Goal: Unclear: Browse casually

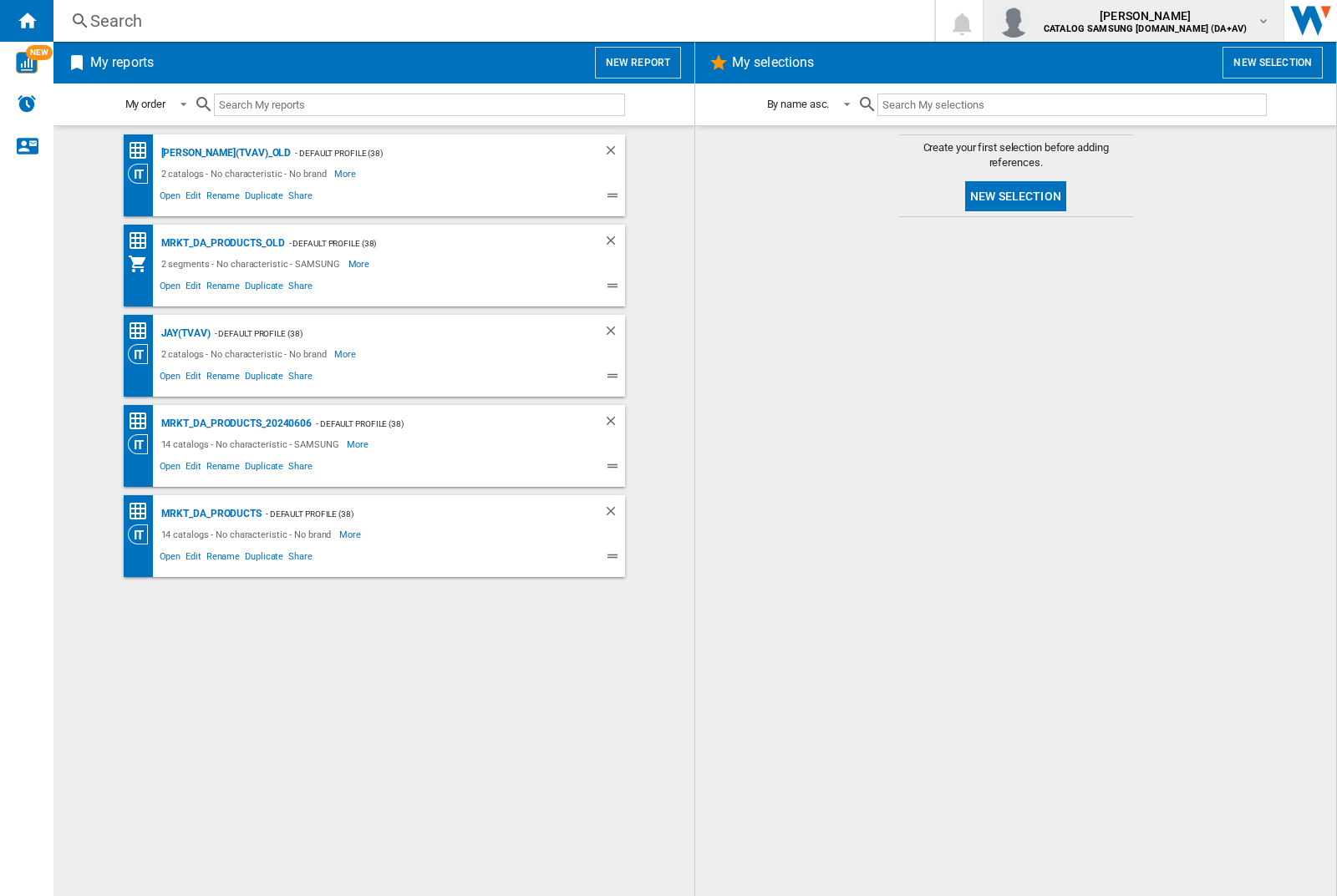
click at [1030, 21] on img "button" at bounding box center [1013, 20] width 33 height 33
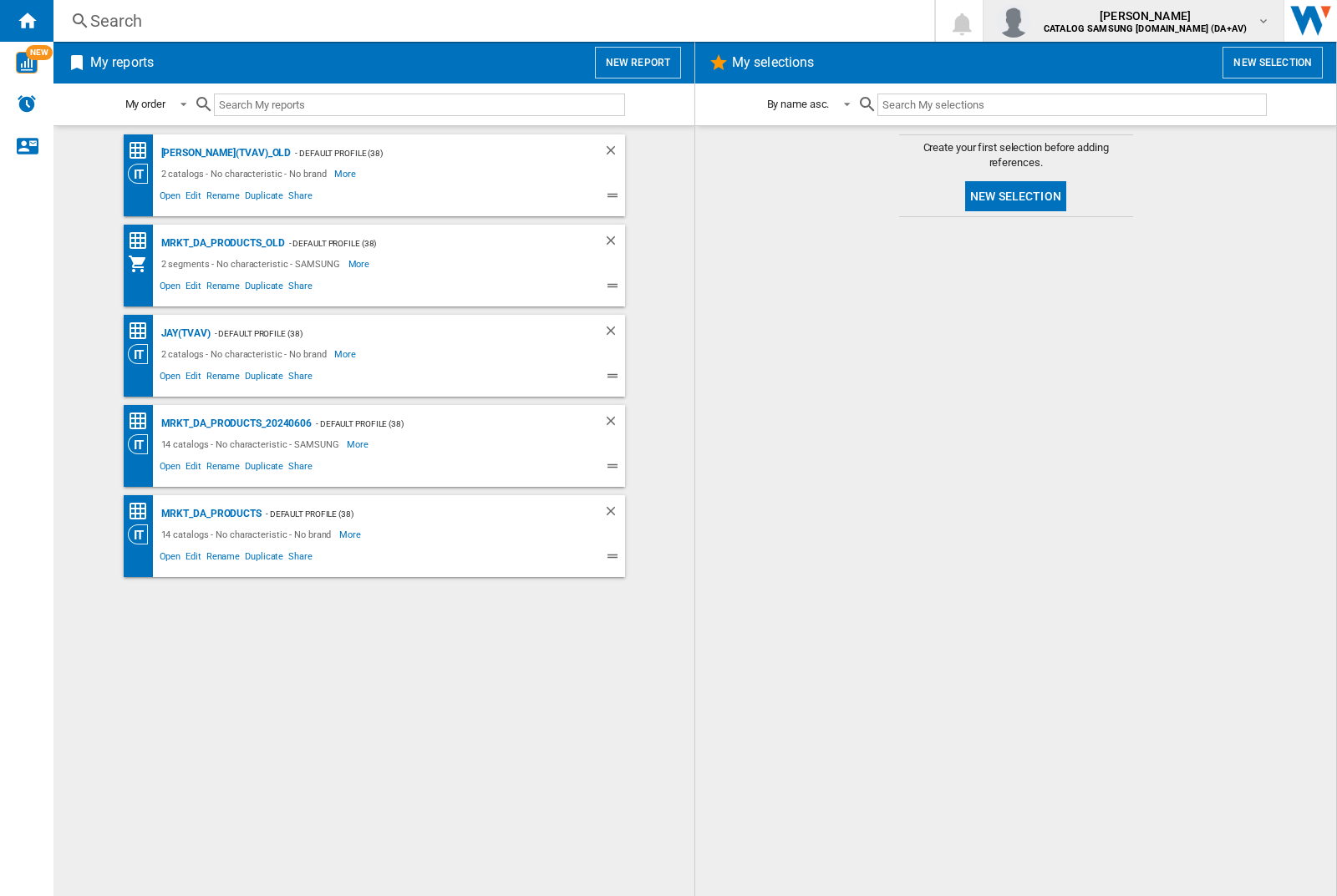
click at [1030, 21] on img "button" at bounding box center [1013, 20] width 33 height 33
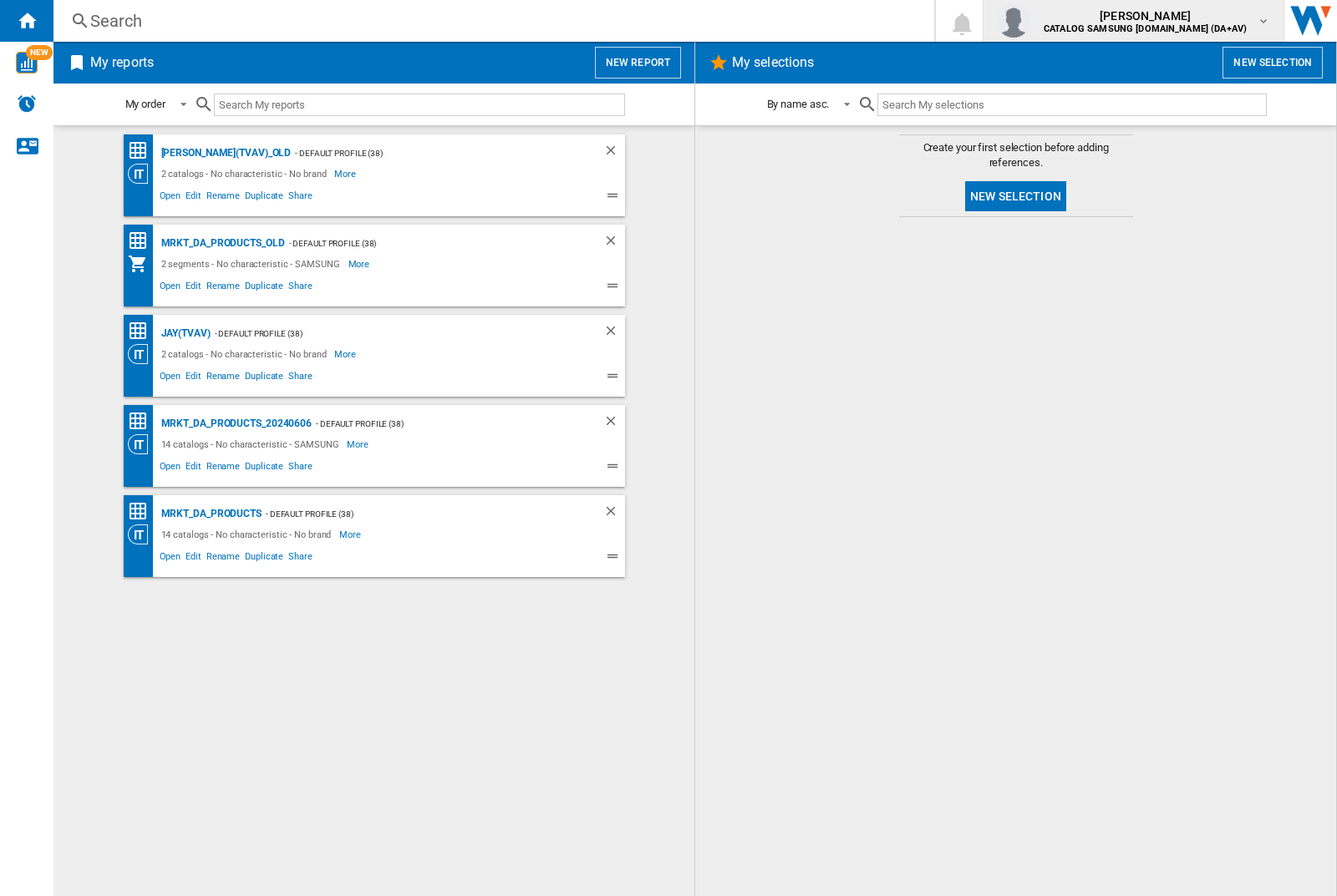
click at [1030, 21] on img "button" at bounding box center [1013, 20] width 33 height 33
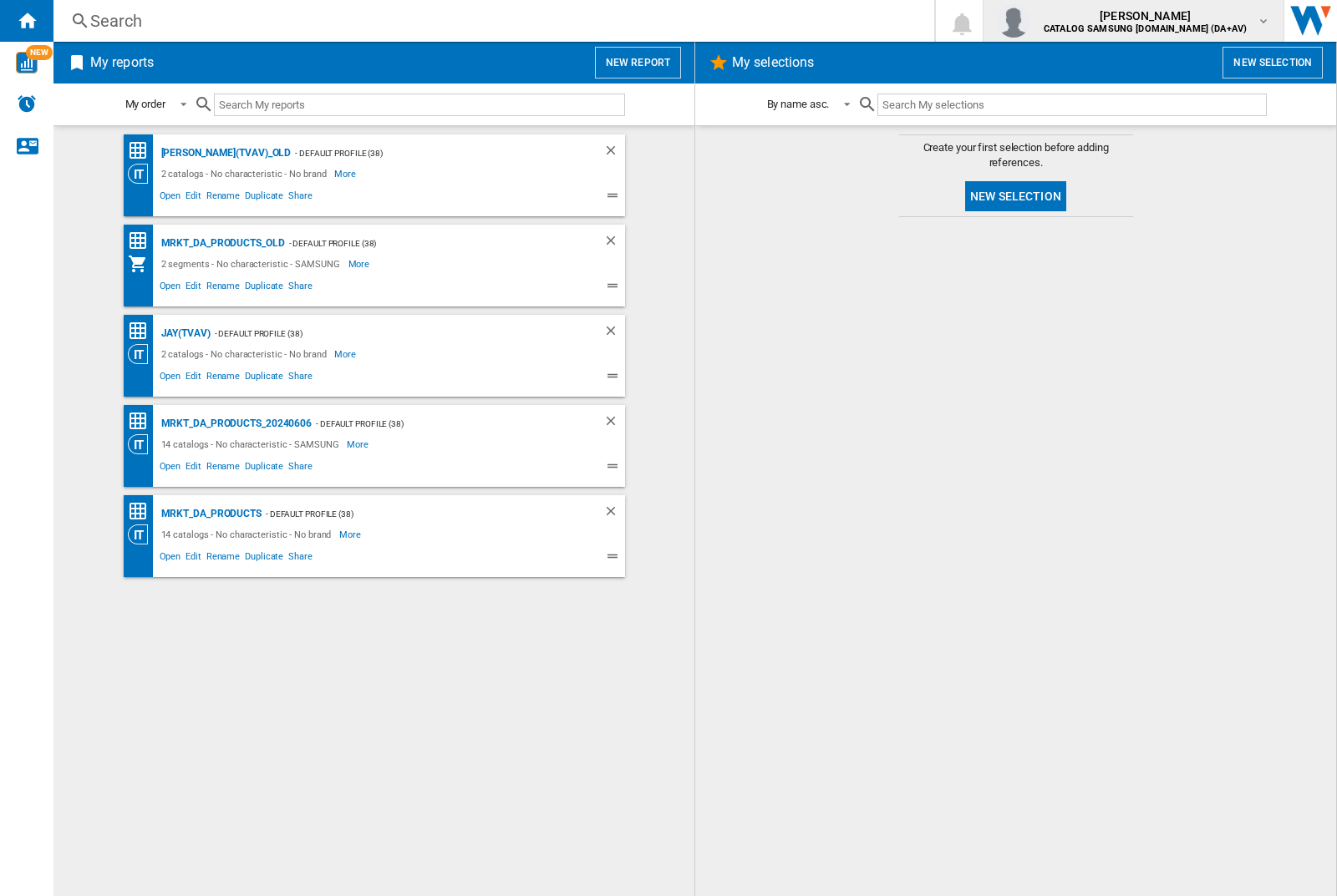
click at [1030, 21] on img "button" at bounding box center [1013, 20] width 33 height 33
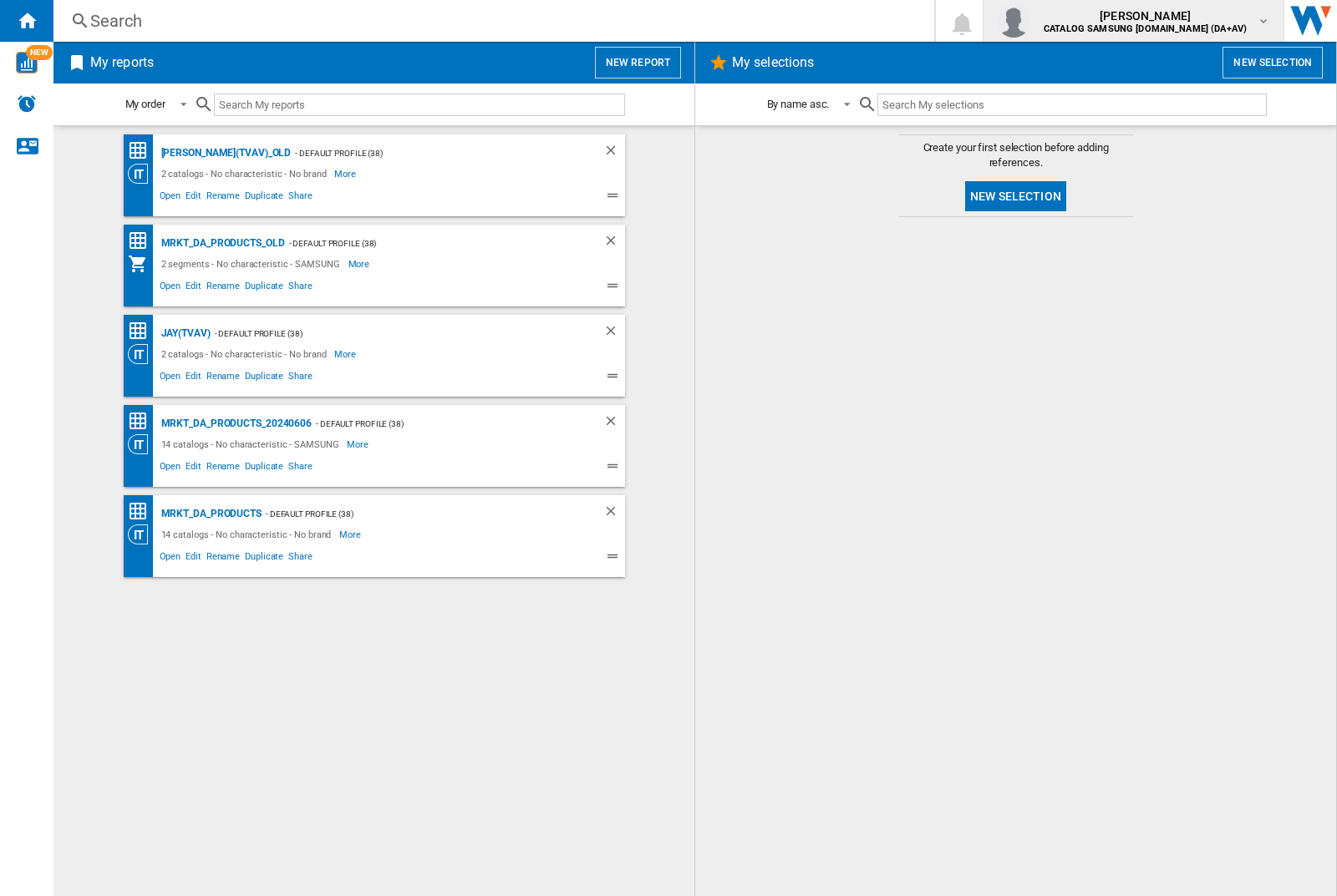
click at [1030, 21] on img "button" at bounding box center [1013, 20] width 33 height 33
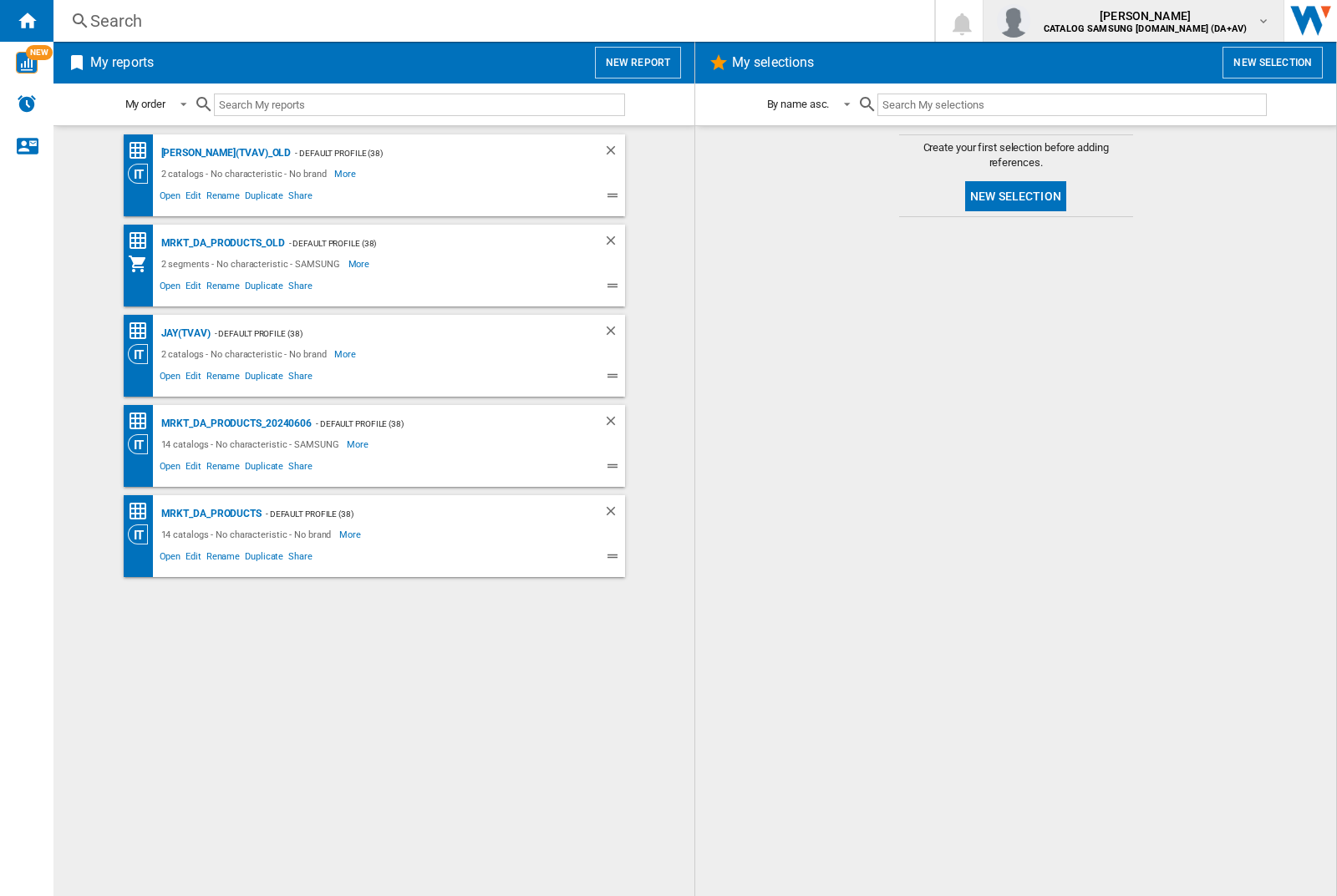
click at [1030, 21] on img "button" at bounding box center [1013, 20] width 33 height 33
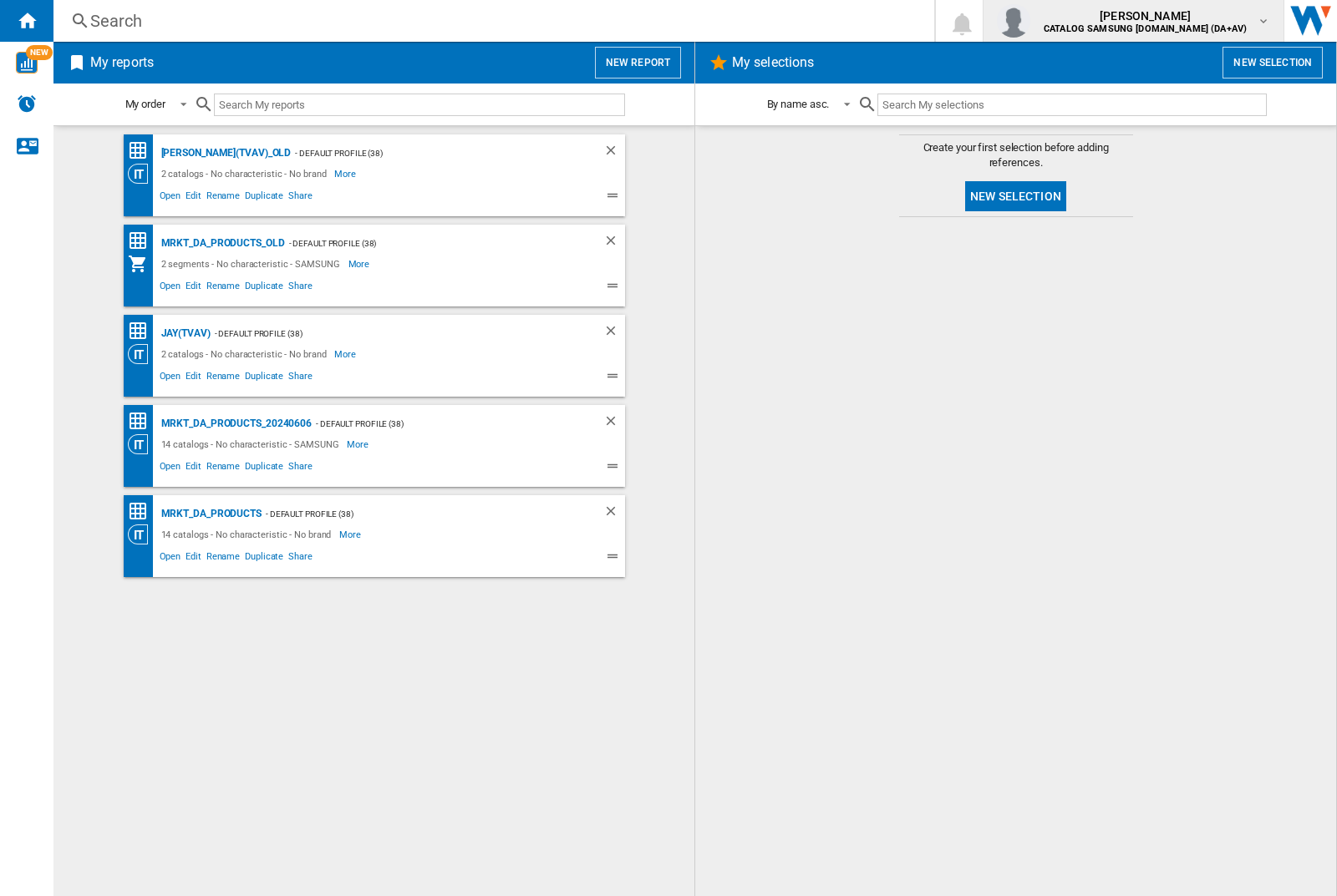
click at [1030, 21] on img "button" at bounding box center [1013, 20] width 33 height 33
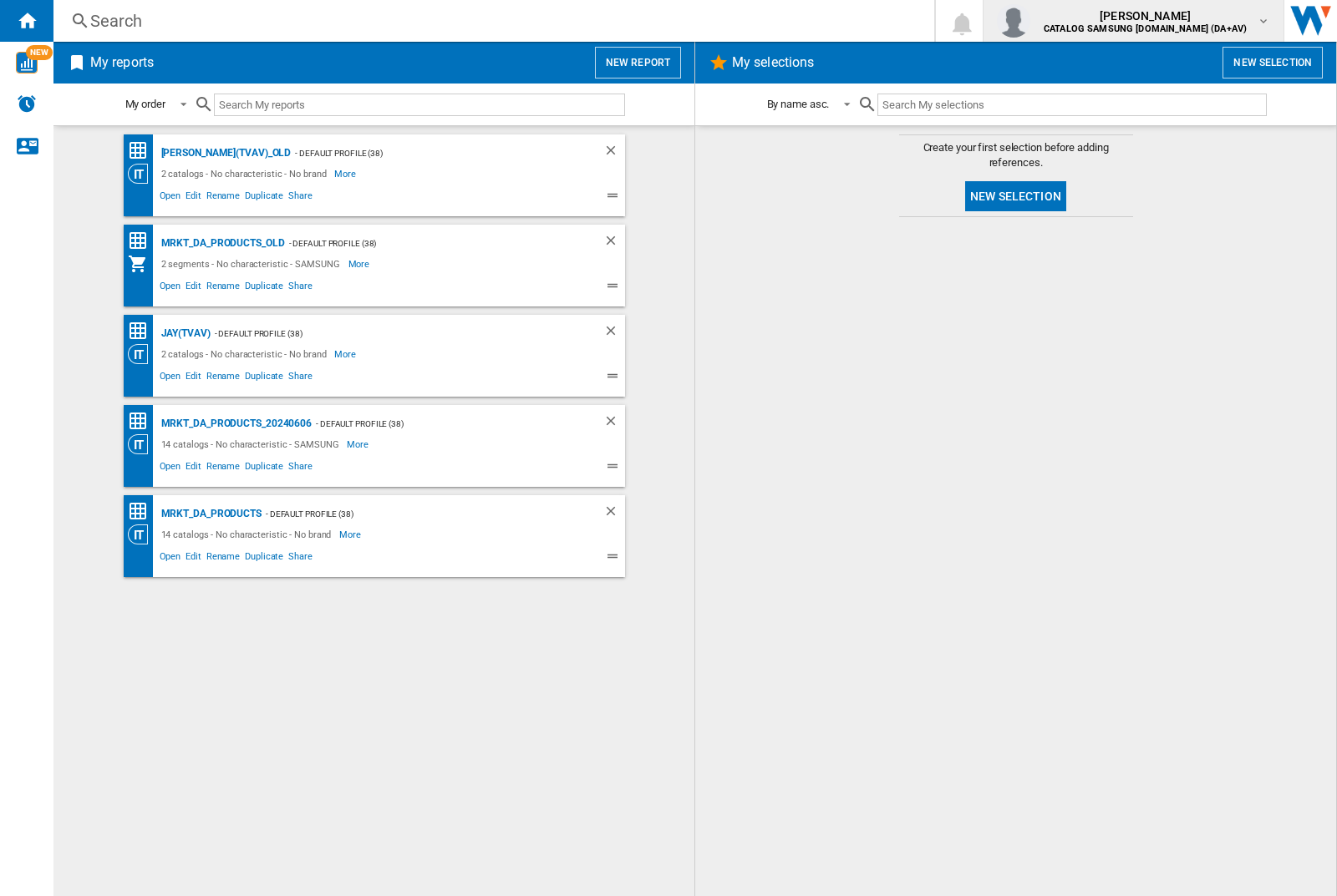
click at [1030, 21] on img "button" at bounding box center [1013, 20] width 33 height 33
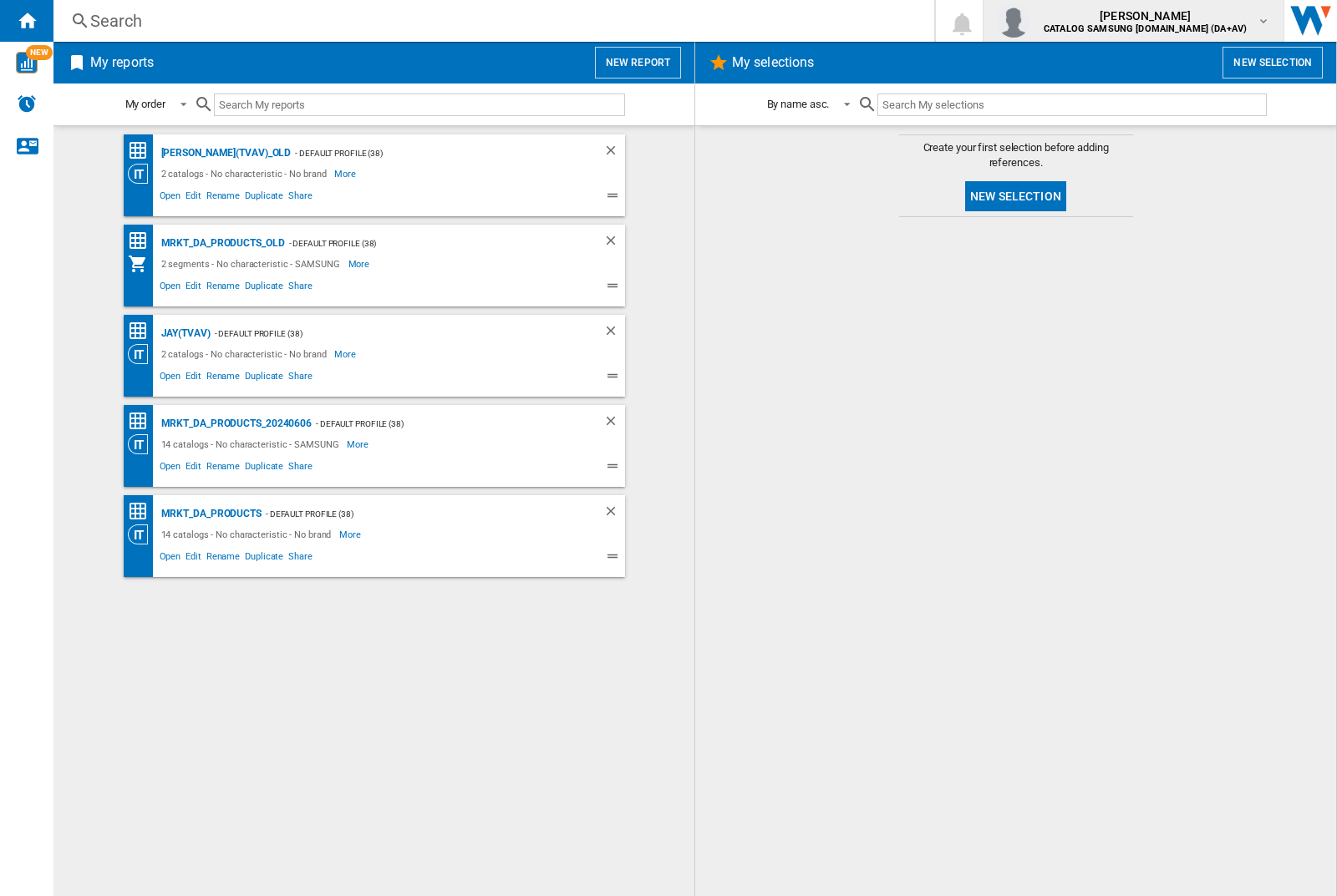
click at [1030, 21] on img "button" at bounding box center [1013, 20] width 33 height 33
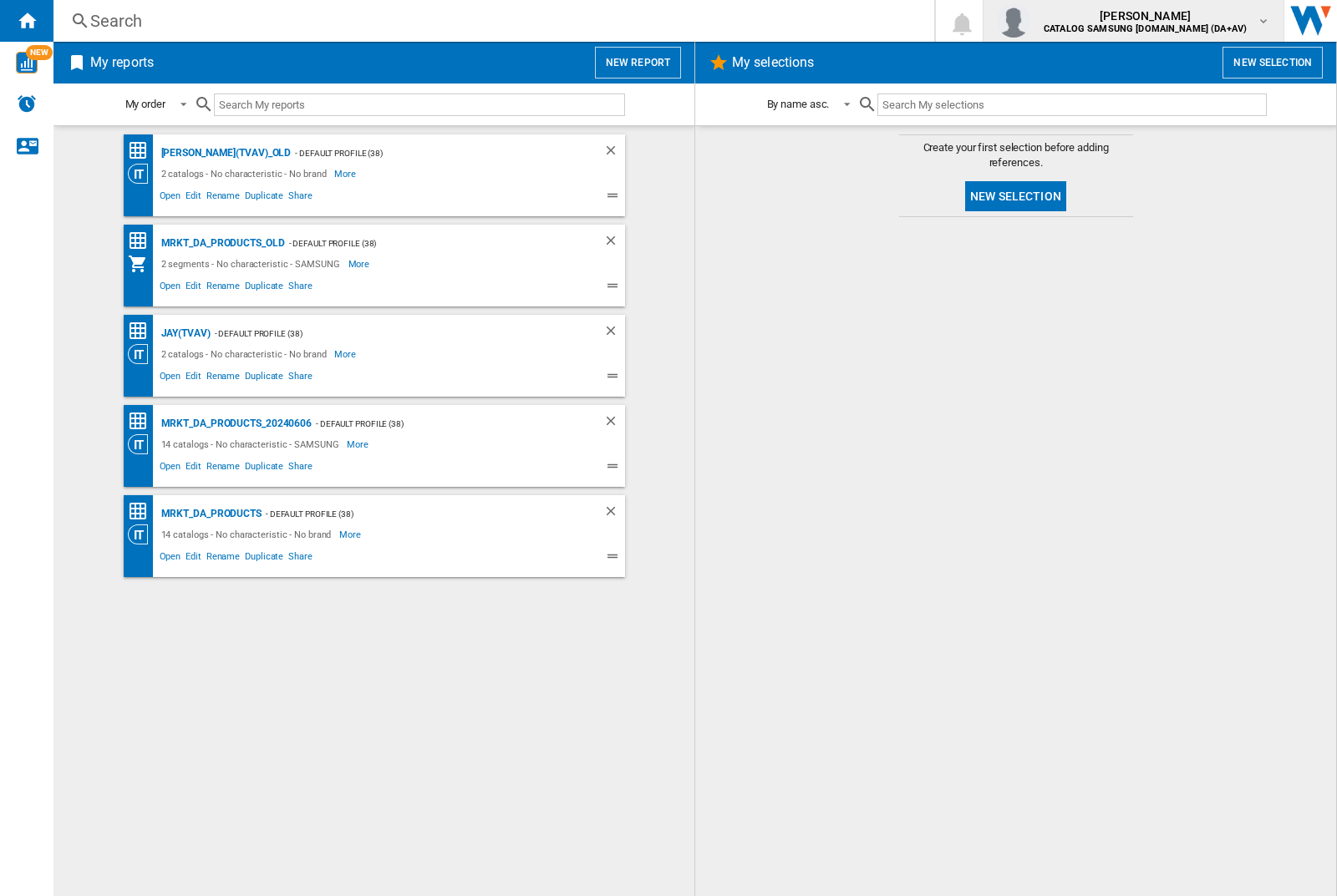
click at [1030, 21] on img "button" at bounding box center [1013, 20] width 33 height 33
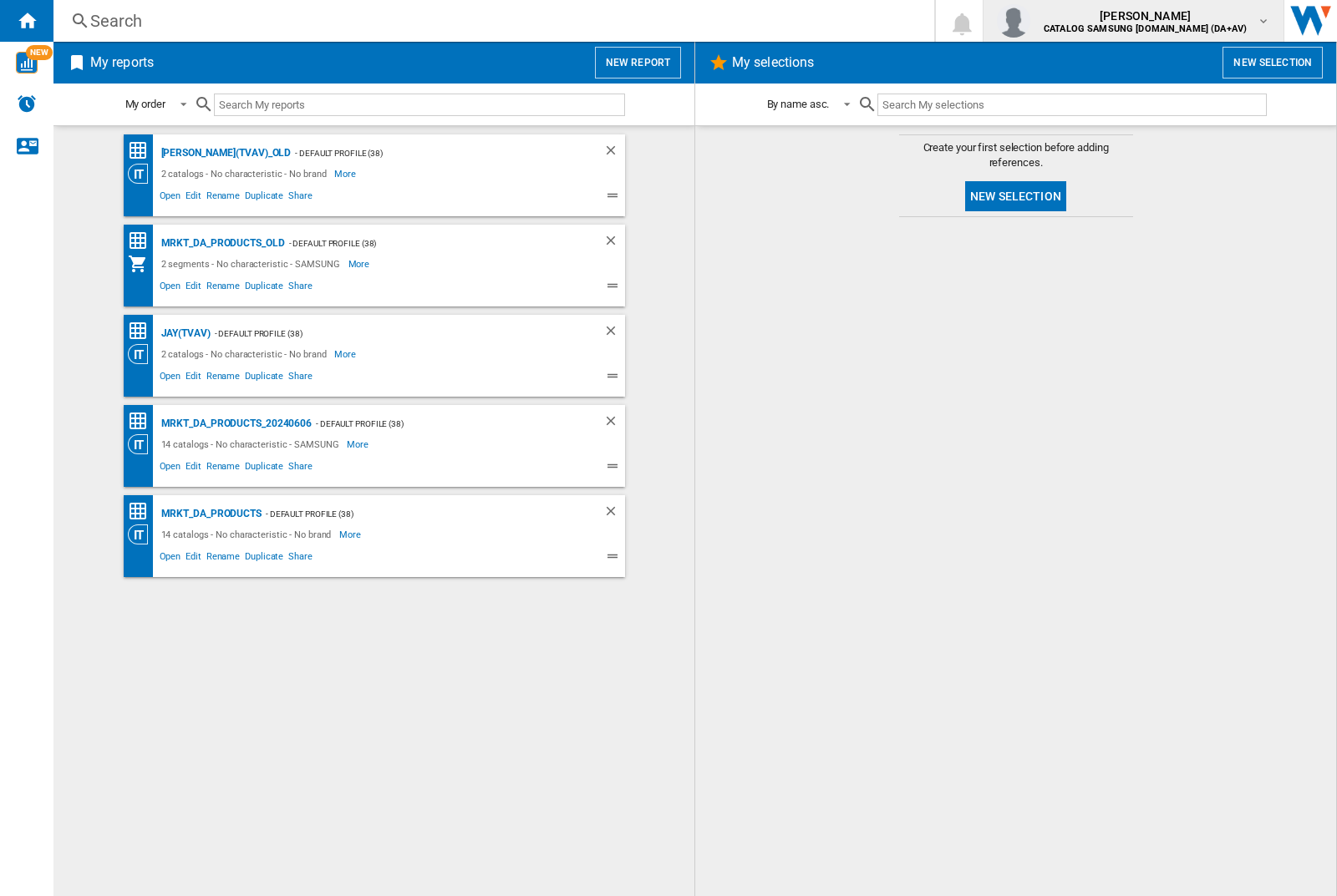
click at [1030, 21] on img "button" at bounding box center [1013, 20] width 33 height 33
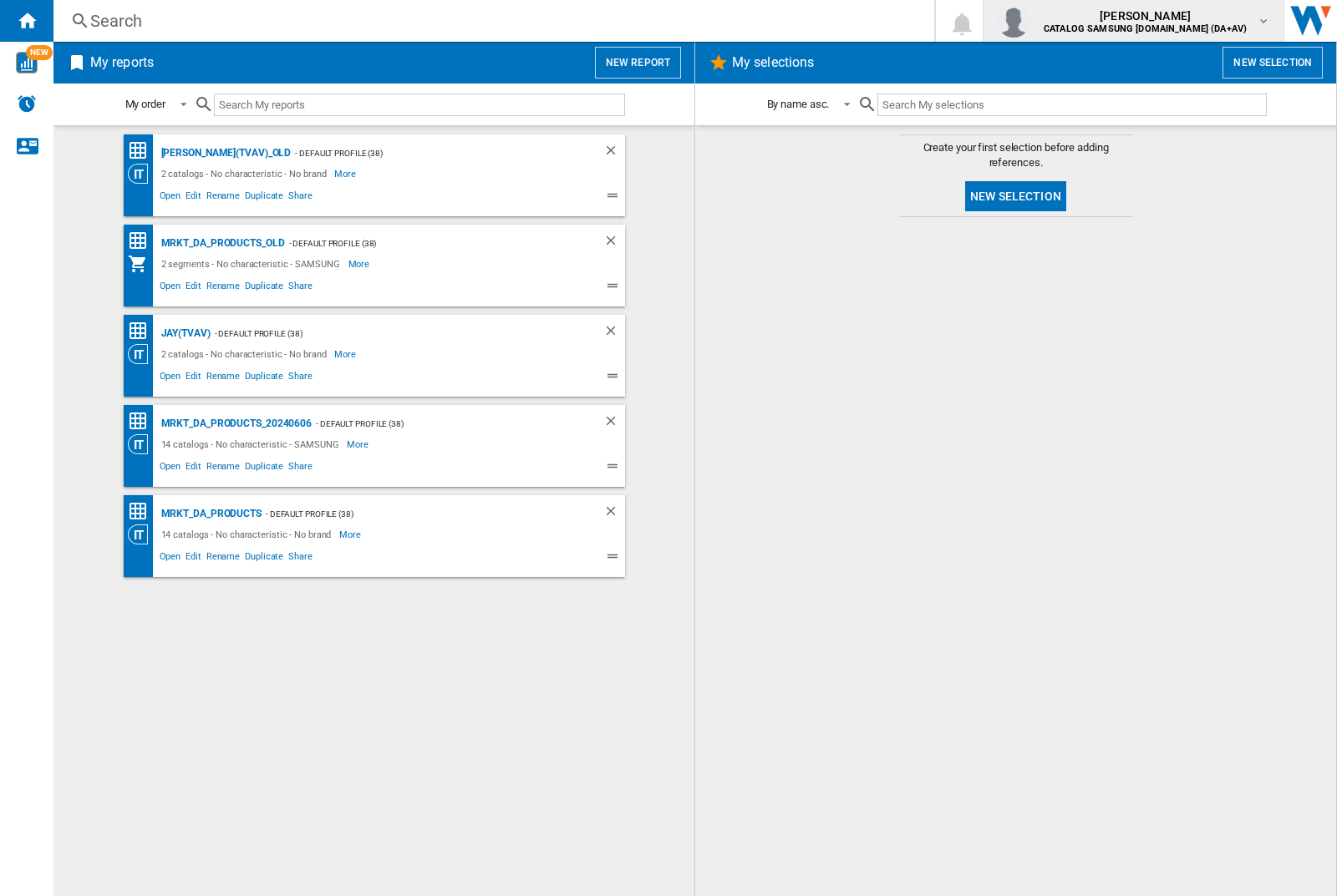
click at [1030, 21] on img "button" at bounding box center [1013, 20] width 33 height 33
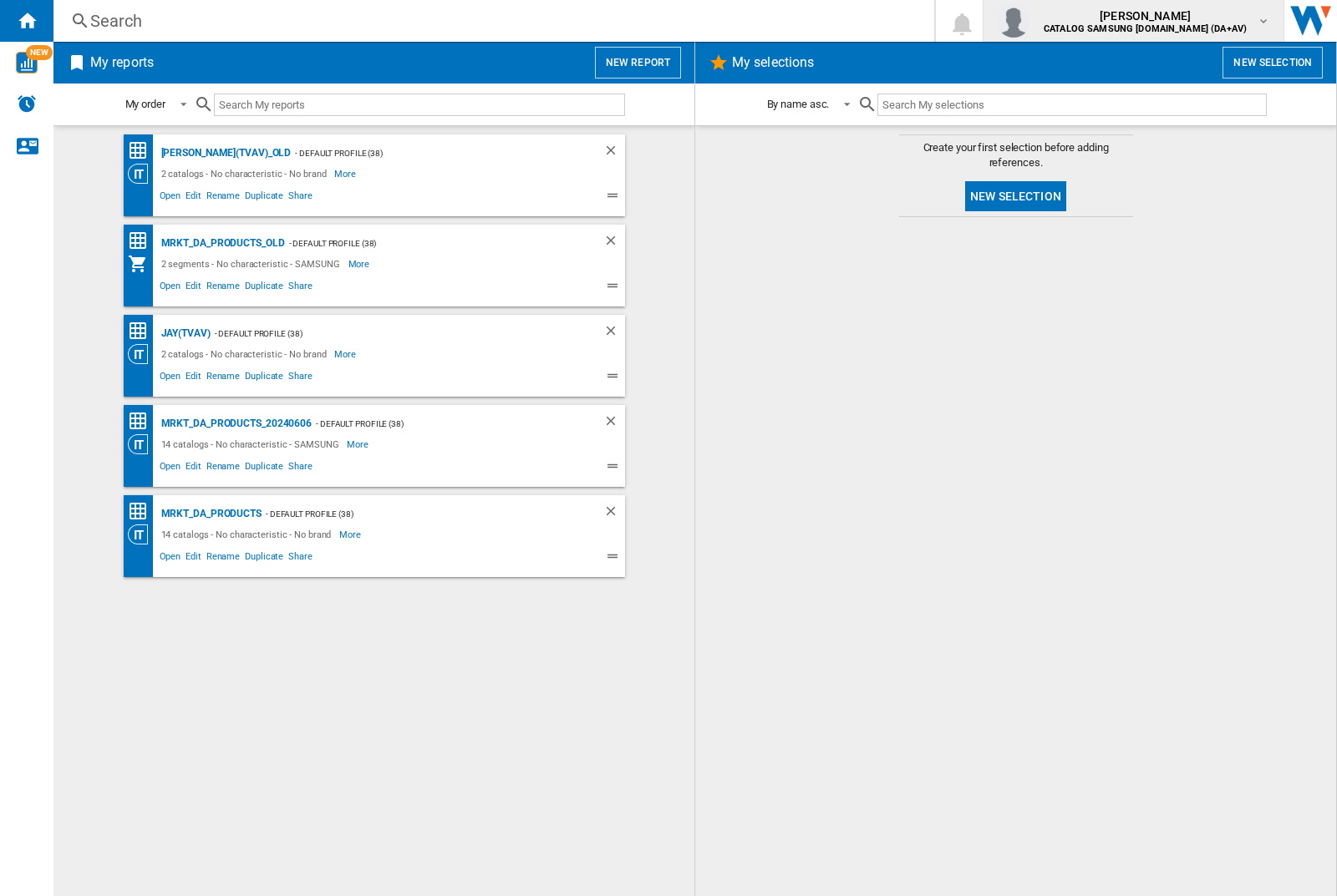
click at [1030, 21] on img "button" at bounding box center [1013, 20] width 33 height 33
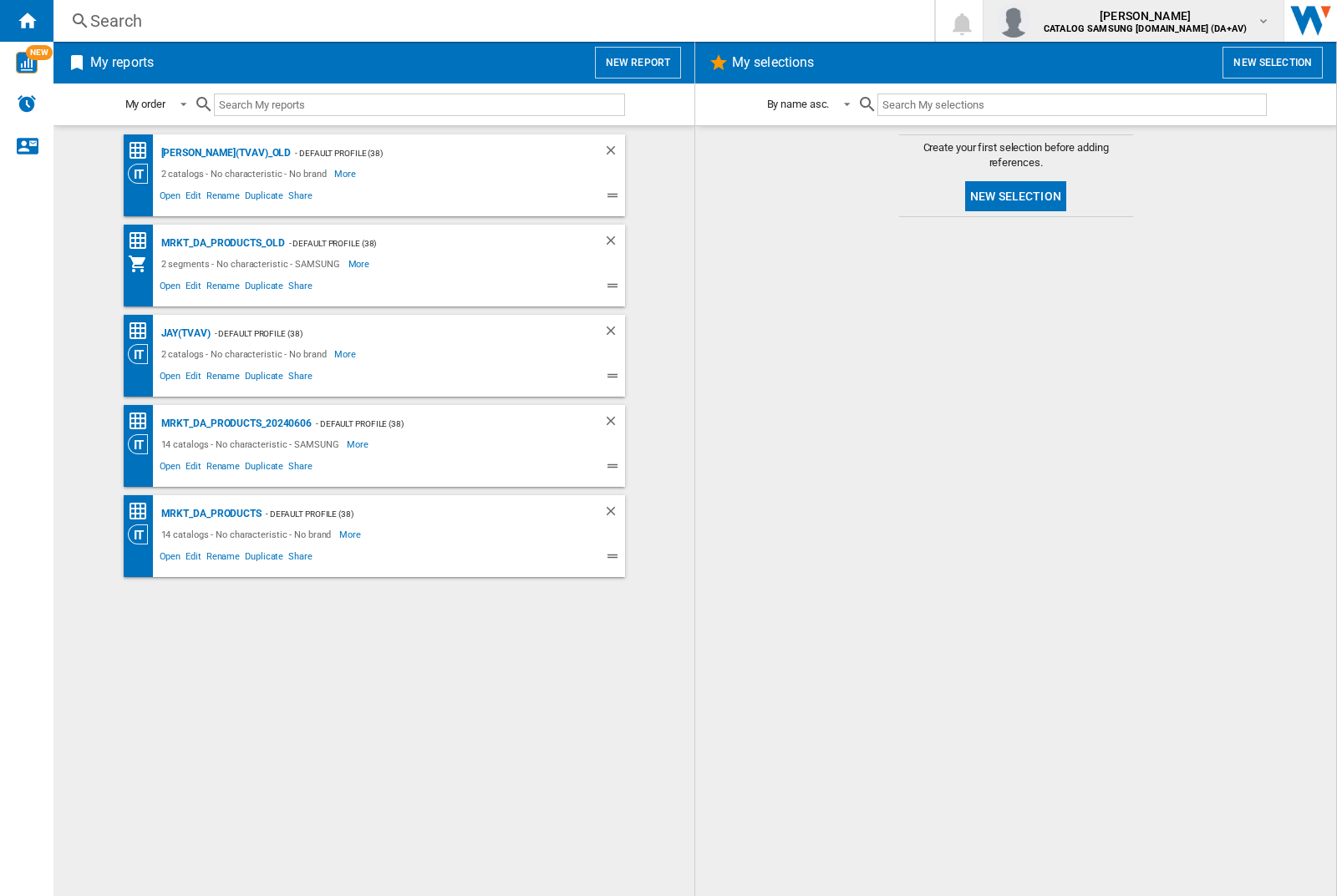
click at [1030, 21] on img "button" at bounding box center [1013, 20] width 33 height 33
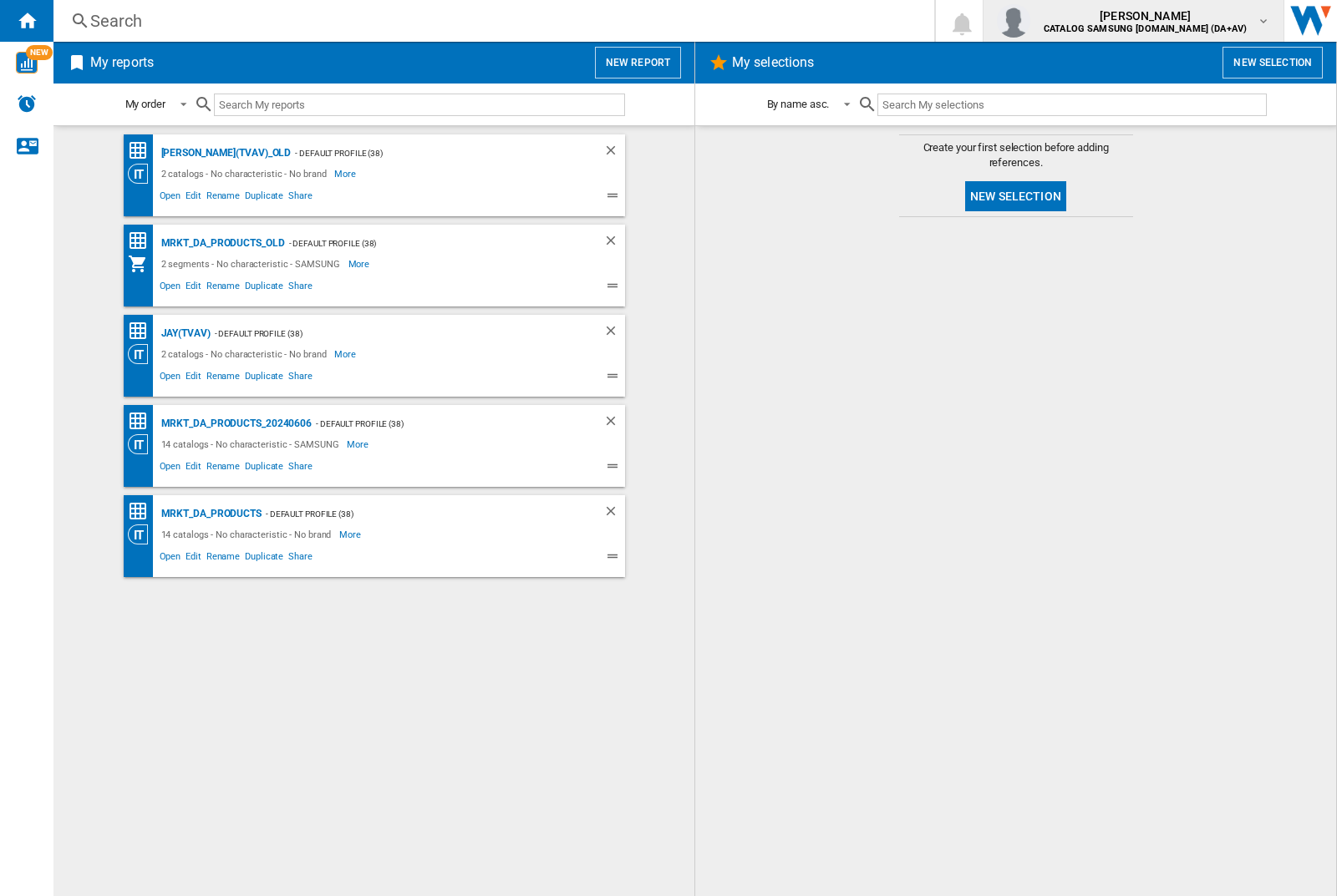
click at [1030, 21] on img "button" at bounding box center [1013, 20] width 33 height 33
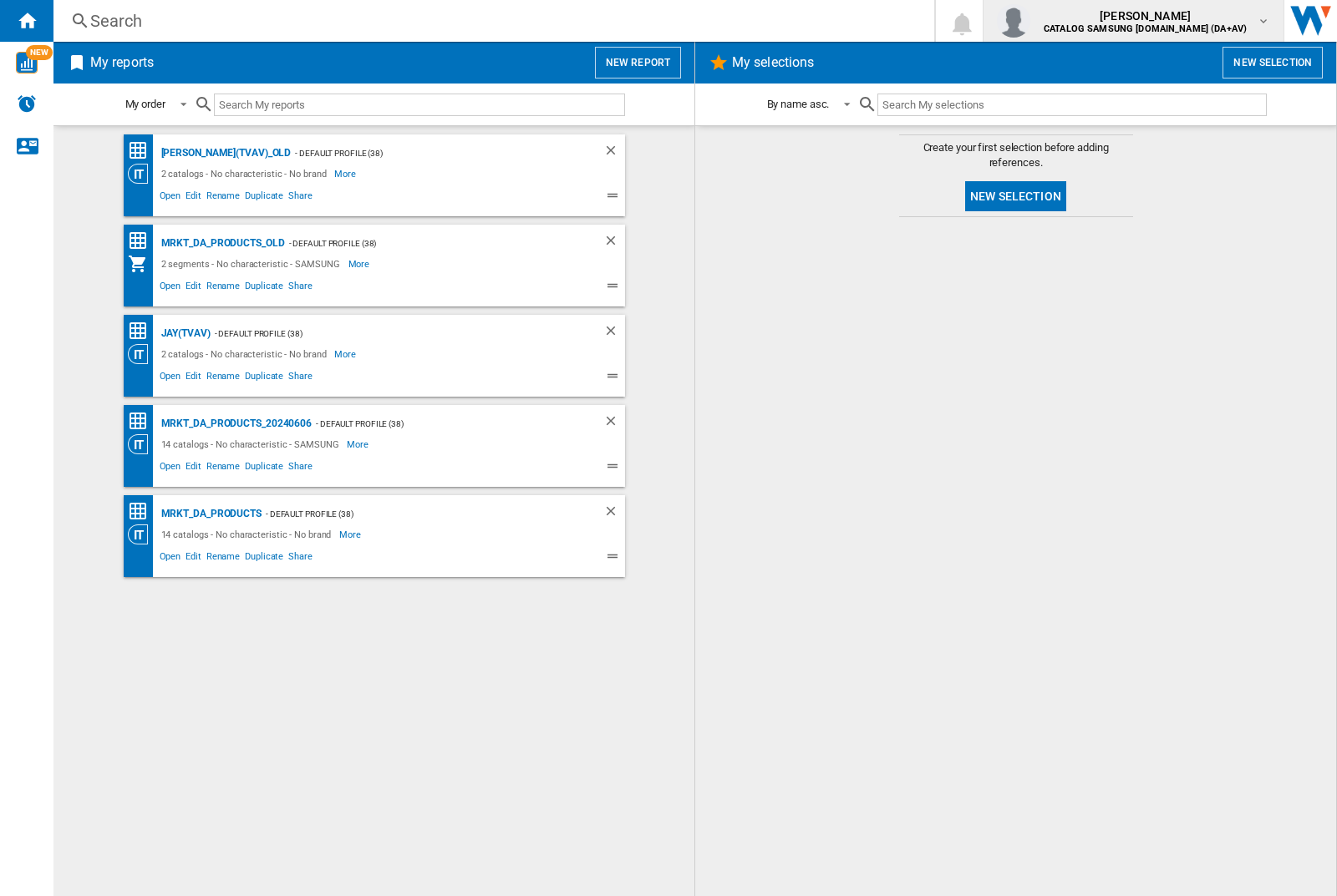
click at [1030, 21] on img "button" at bounding box center [1013, 20] width 33 height 33
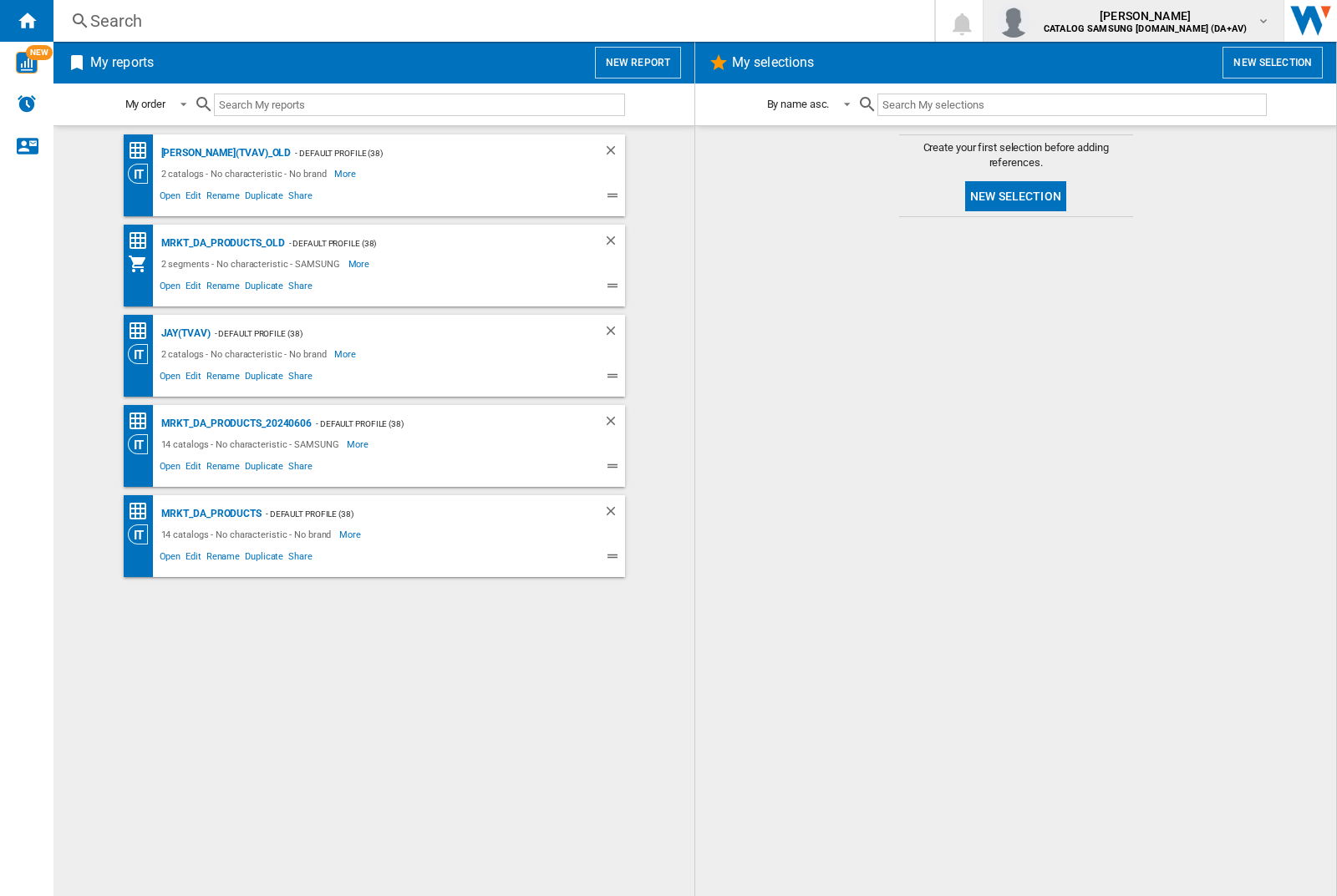
click at [1030, 21] on img "button" at bounding box center [1013, 20] width 33 height 33
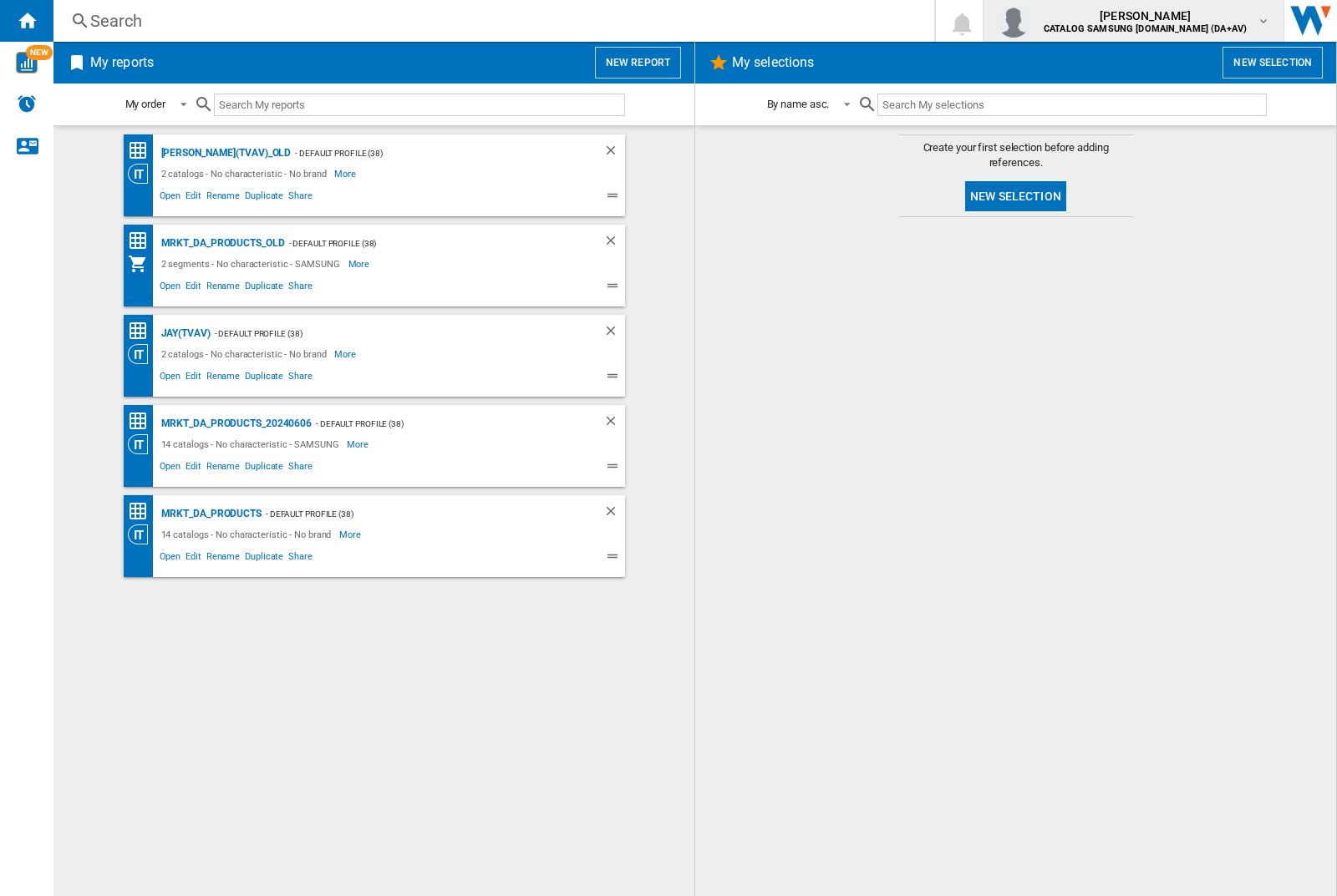
click at [1030, 21] on img "button" at bounding box center [1013, 20] width 33 height 33
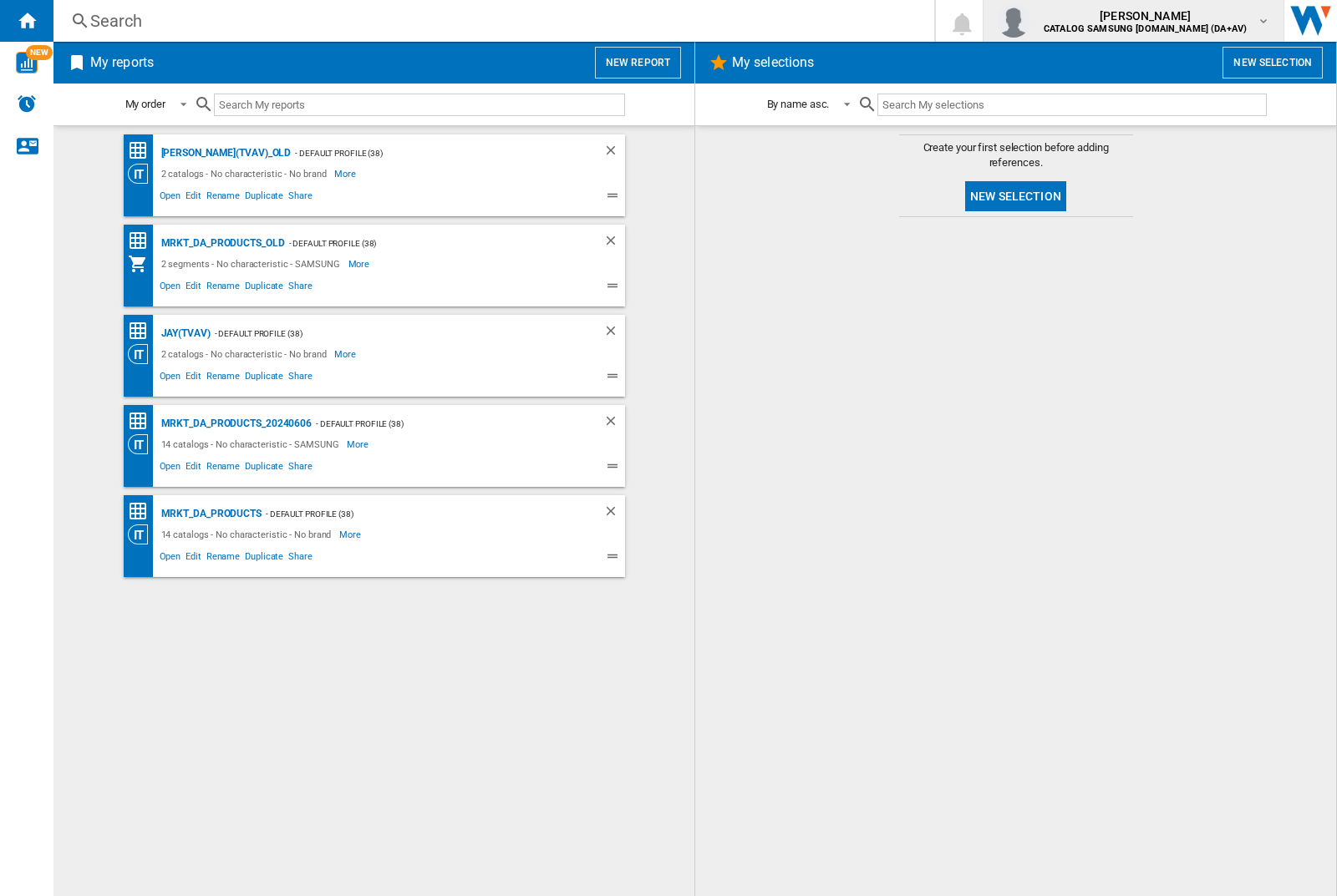
click at [1030, 21] on img "button" at bounding box center [1013, 20] width 33 height 33
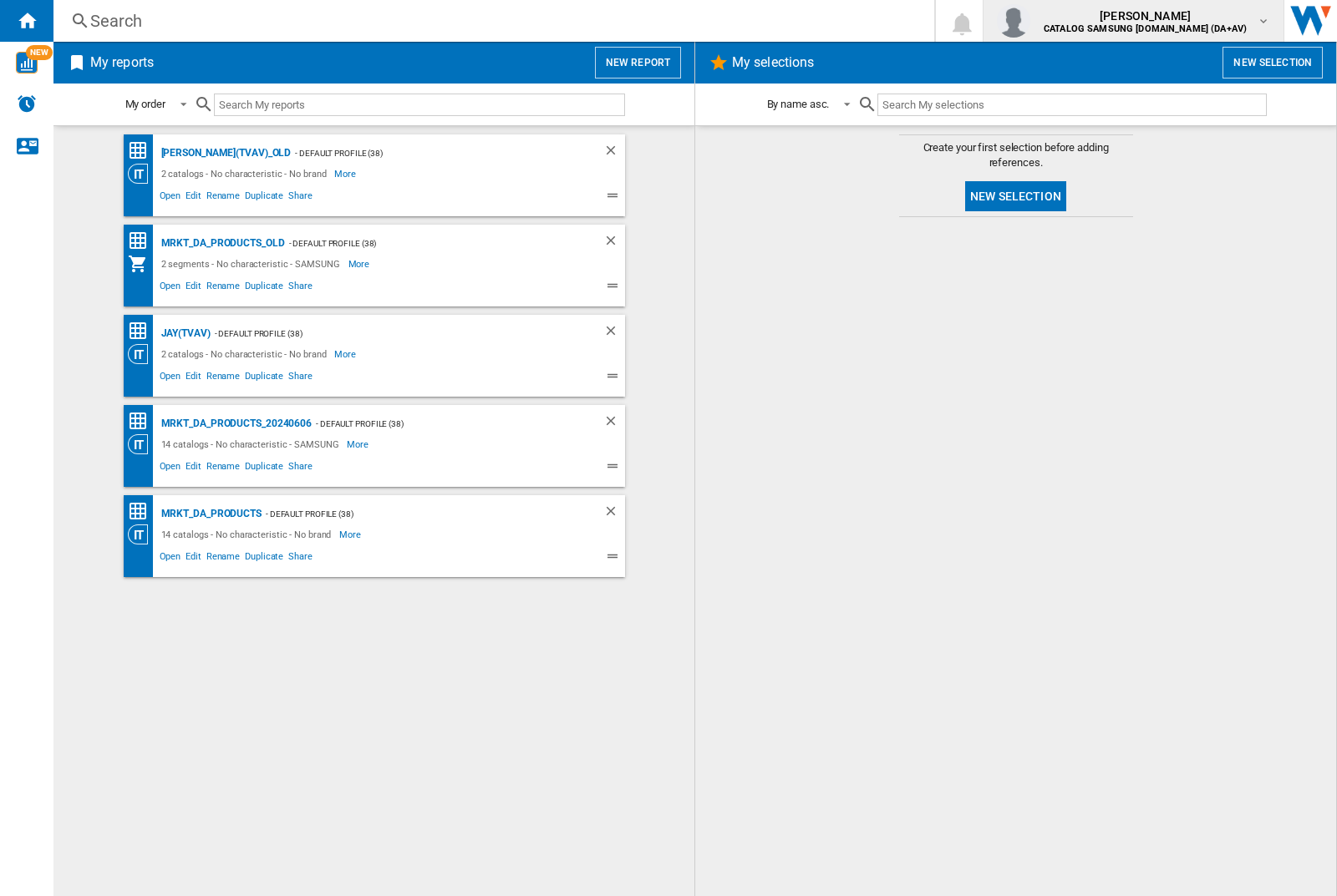
click at [1030, 21] on img "button" at bounding box center [1013, 20] width 33 height 33
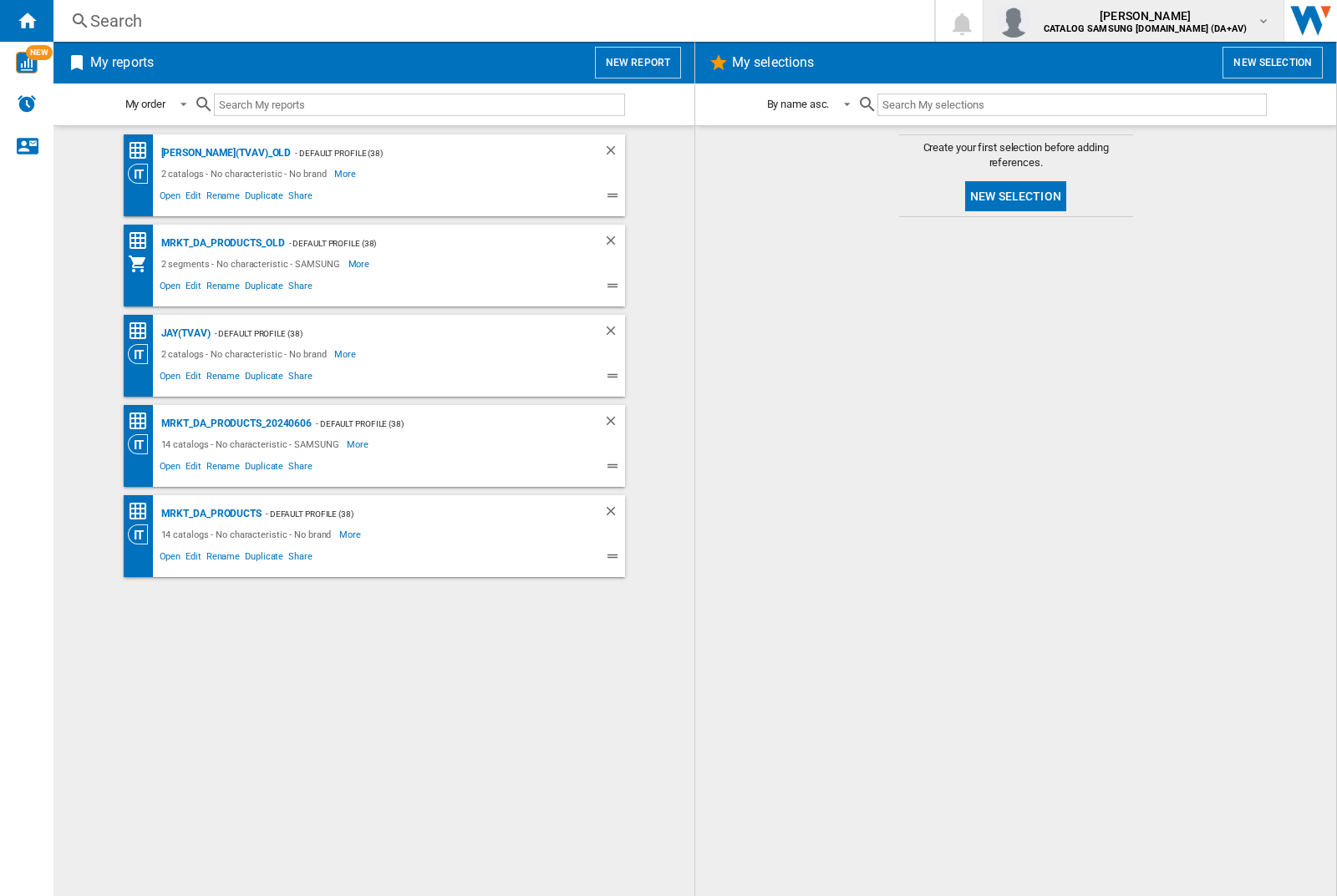
click at [1030, 21] on img "button" at bounding box center [1013, 20] width 33 height 33
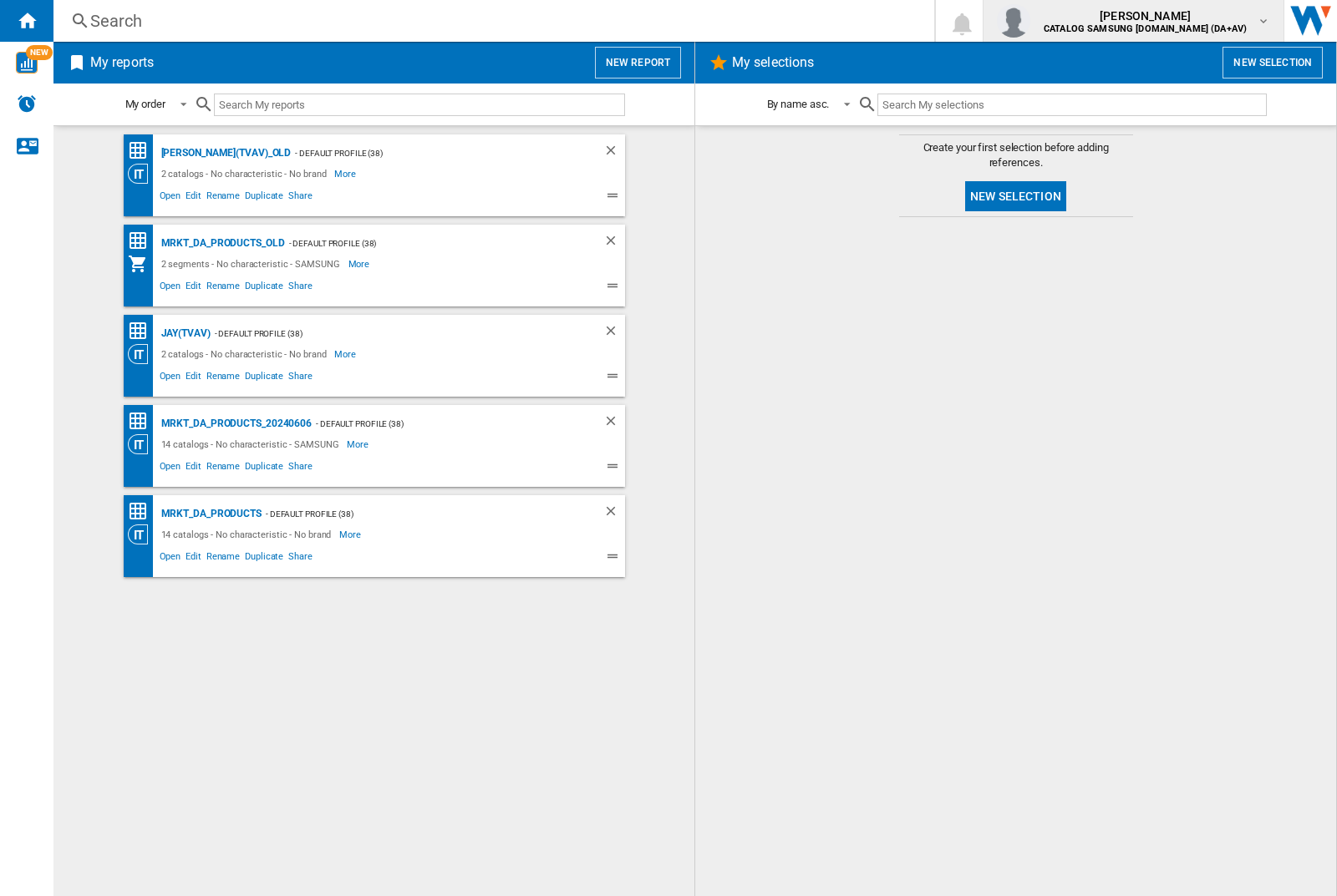
click at [1030, 21] on img "button" at bounding box center [1013, 20] width 33 height 33
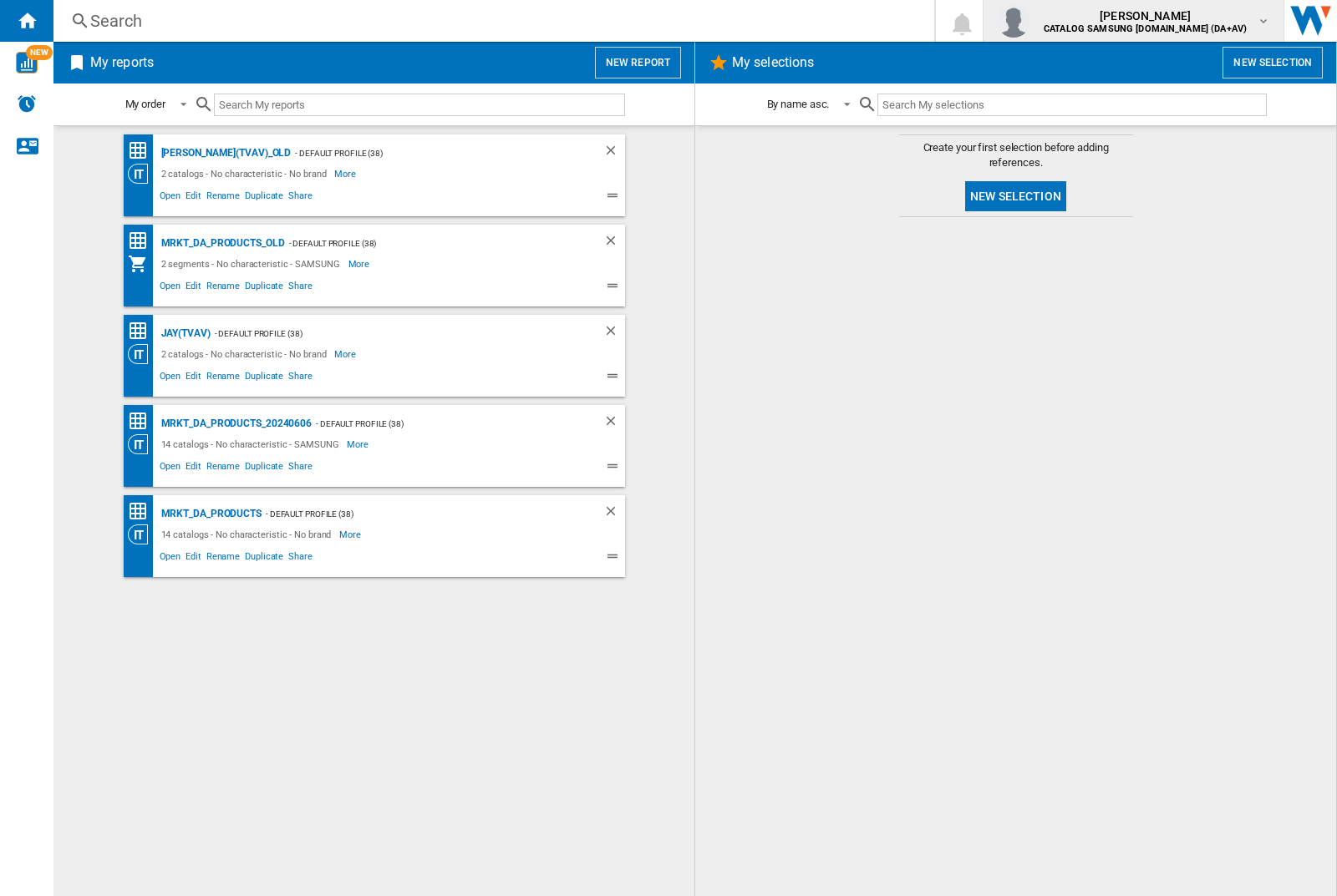
click at [1030, 21] on img "button" at bounding box center [1013, 20] width 33 height 33
